Goal: Navigation & Orientation: Go to known website

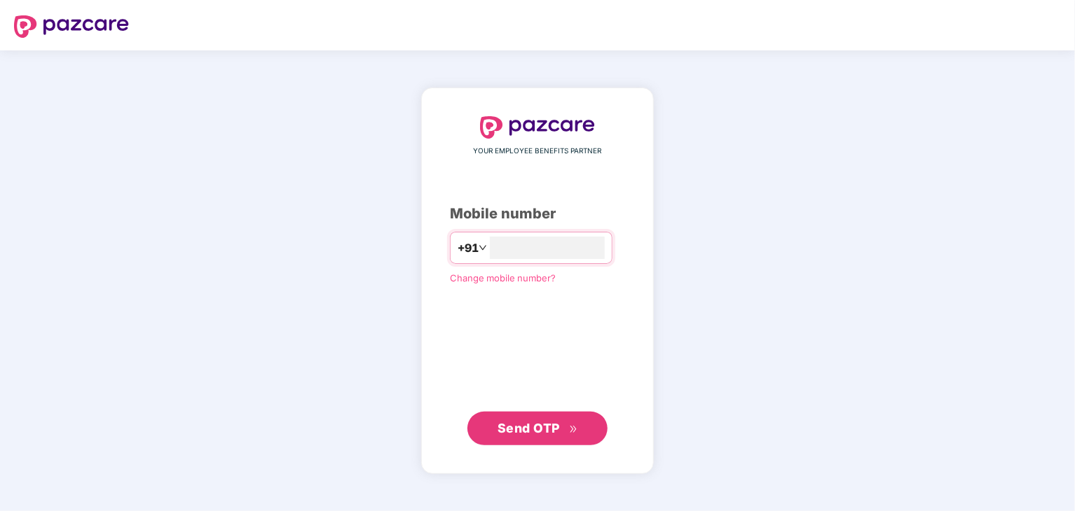
type input "**********"
click at [543, 432] on span "Send OTP" at bounding box center [528, 427] width 62 height 15
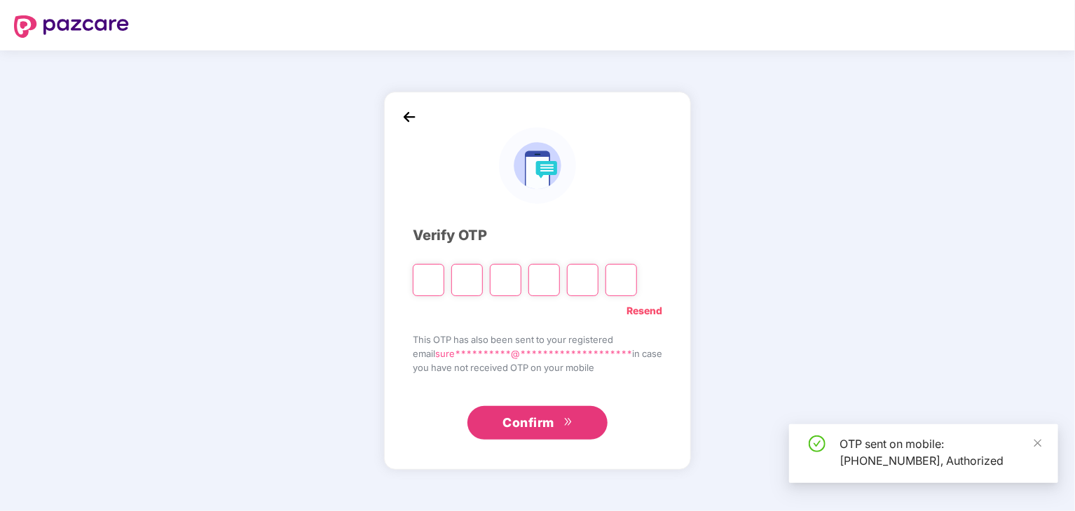
type input "*"
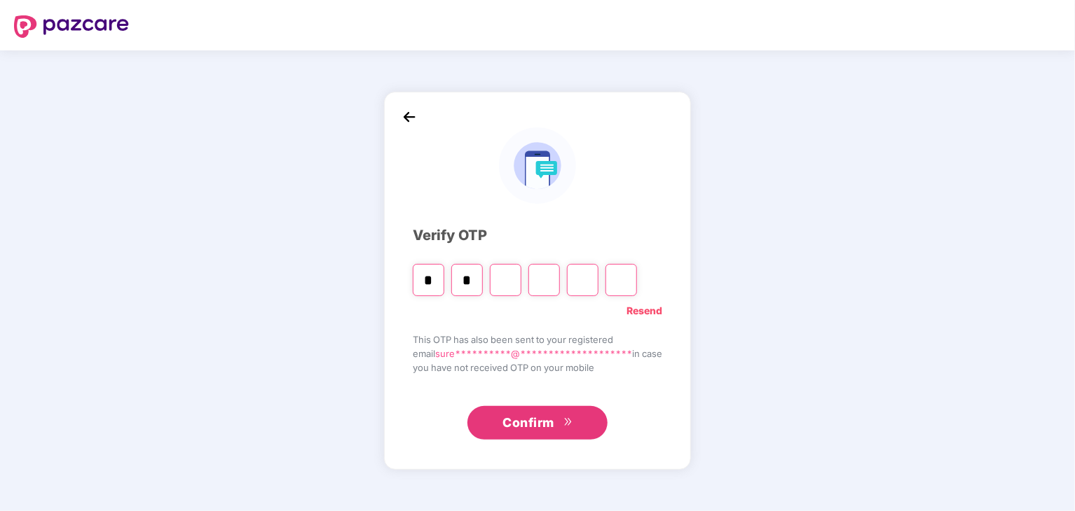
type input "*"
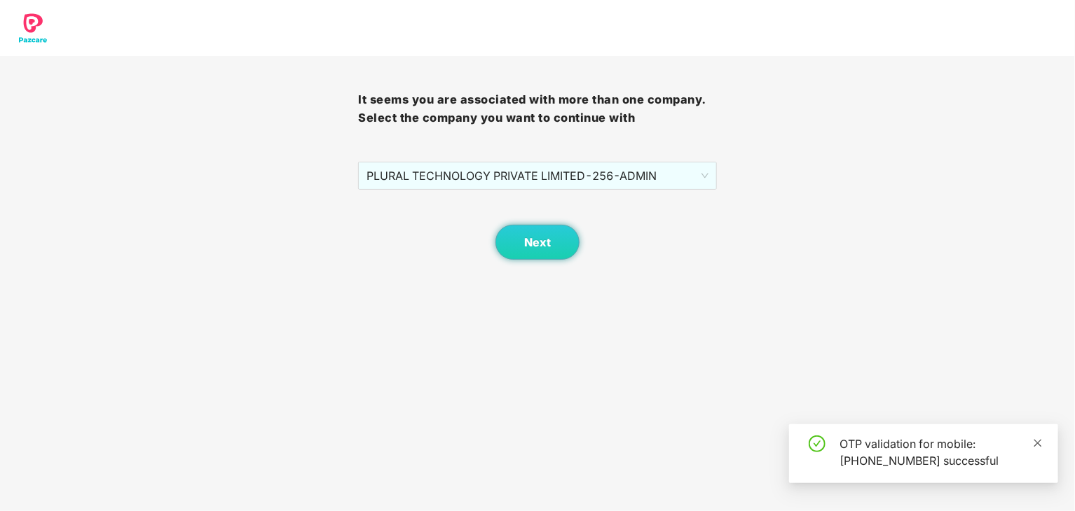
click at [1042, 437] on span at bounding box center [1038, 443] width 10 height 12
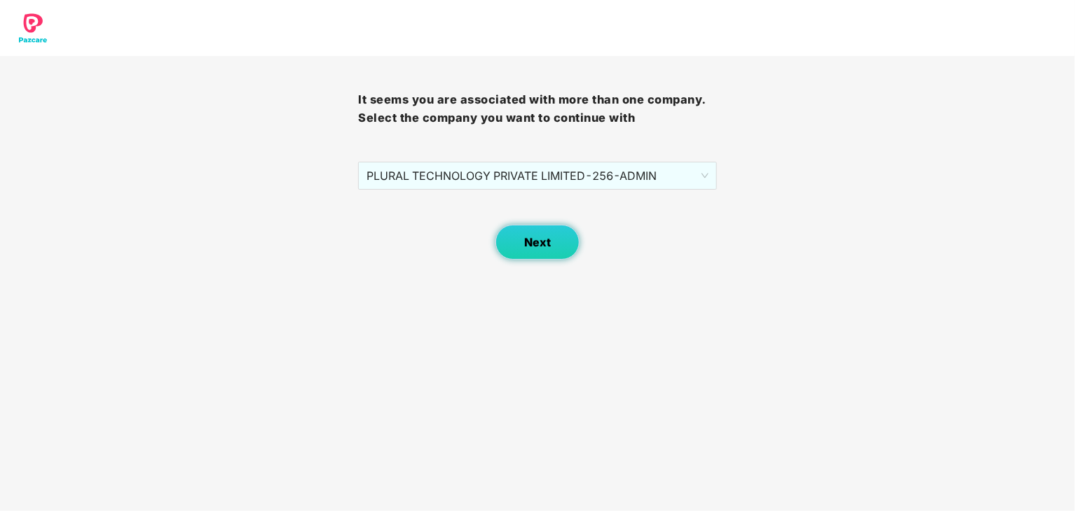
click at [531, 256] on button "Next" at bounding box center [537, 242] width 84 height 35
